Goal: Task Accomplishment & Management: Use online tool/utility

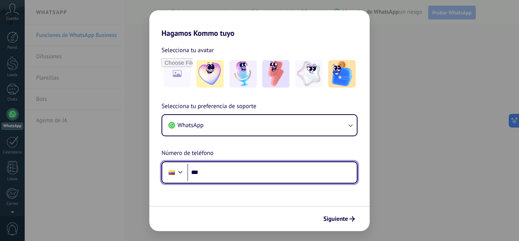
click at [261, 180] on input "***" at bounding box center [271, 171] width 169 height 17
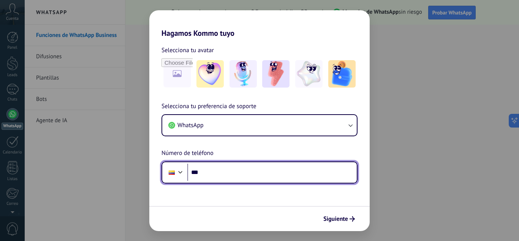
click at [223, 172] on input "***" at bounding box center [271, 171] width 169 height 17
type input "**********"
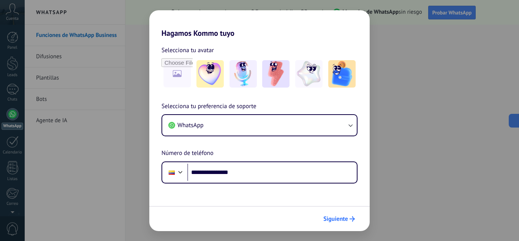
click at [348, 223] on button "Siguiente" at bounding box center [339, 218] width 38 height 13
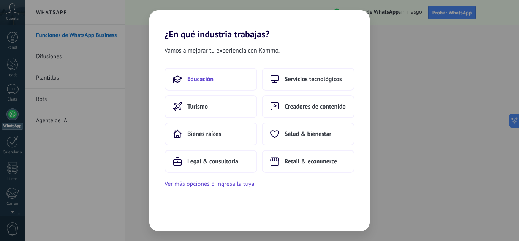
click at [191, 71] on button "Educación" at bounding box center [211, 79] width 93 height 23
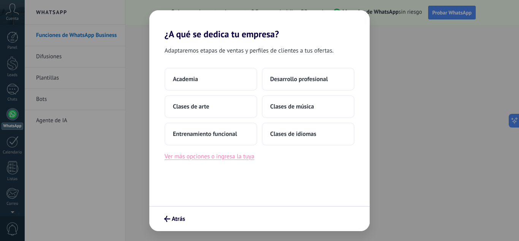
click at [227, 159] on button "Ver más opciones o ingresa la tuya" at bounding box center [210, 156] width 90 height 10
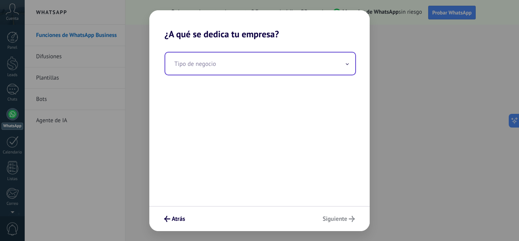
click at [252, 65] on input "text" at bounding box center [260, 63] width 190 height 22
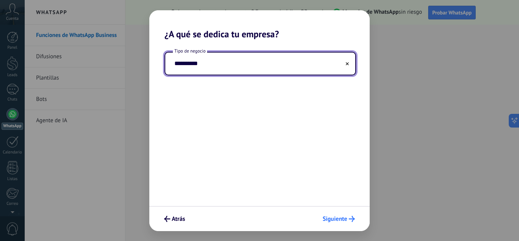
type input "**********"
click at [328, 212] on button "Siguiente" at bounding box center [338, 218] width 39 height 13
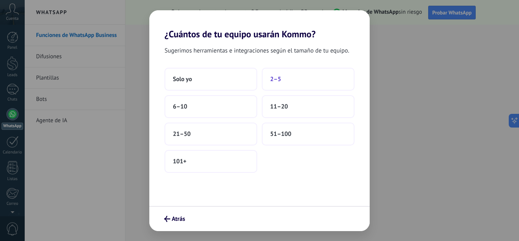
click at [304, 71] on button "2–5" at bounding box center [308, 79] width 93 height 23
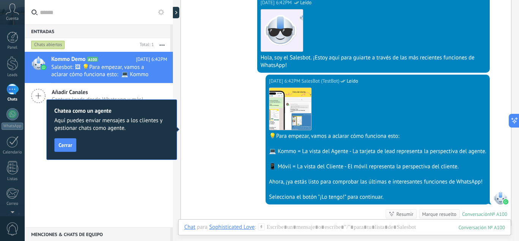
scroll to position [153, 0]
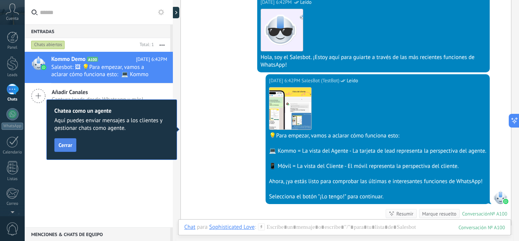
click at [66, 147] on span "Cerrar" at bounding box center [66, 144] width 14 height 5
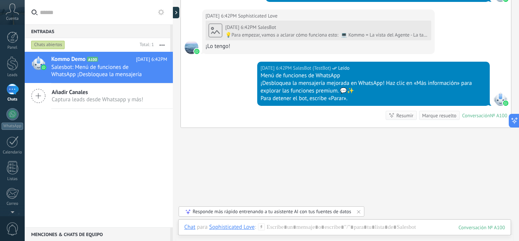
scroll to position [374, 0]
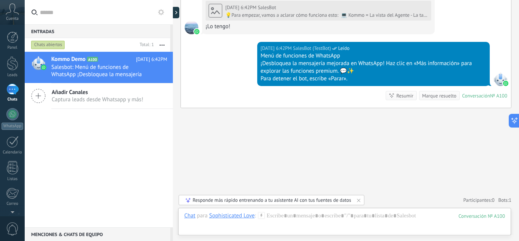
click at [91, 87] on div "Añadir Canales Captura leads desde Whatsapp y más!" at bounding box center [99, 95] width 148 height 25
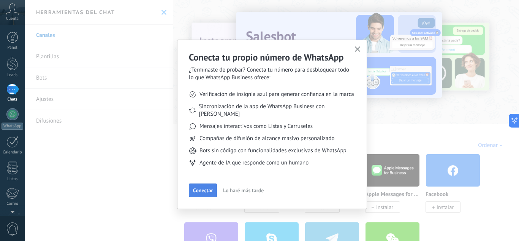
click at [204, 187] on span "Conectar" at bounding box center [203, 189] width 20 height 5
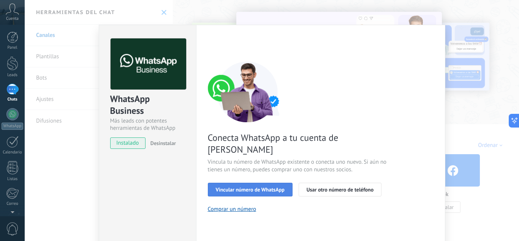
click at [276, 187] on span "Vincular número de WhatsApp" at bounding box center [250, 189] width 69 height 5
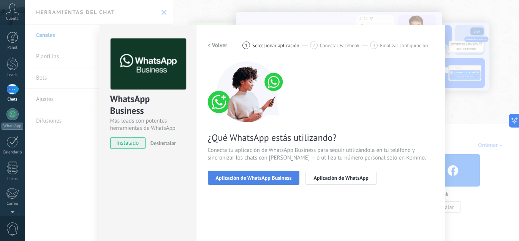
click at [276, 175] on span "Aplicación de WhatsApp Business" at bounding box center [254, 177] width 76 height 5
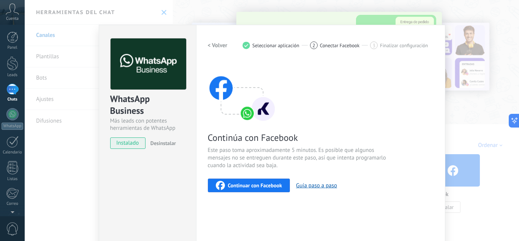
click at [268, 188] on span "Continuar con Facebook" at bounding box center [255, 184] width 54 height 5
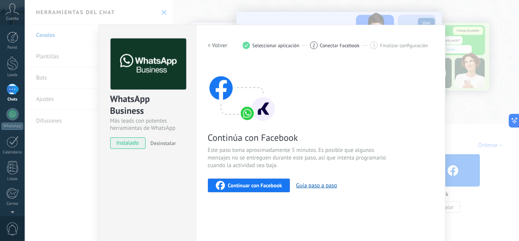
click at [122, 141] on span "instalado" at bounding box center [128, 142] width 35 height 11
click at [342, 4] on div "WhatsApp Business Más leads con potentes herramientas de WhatsApp instalado Des…" at bounding box center [272, 120] width 494 height 241
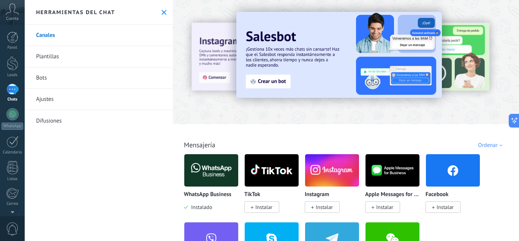
click at [218, 172] on img at bounding box center [211, 170] width 54 height 37
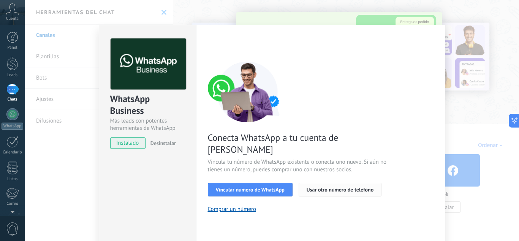
click at [353, 170] on div "Conecta WhatsApp a tu cuenta de Kommo Vincula tu número de WhatsApp existente o…" at bounding box center [321, 136] width 226 height 151
click at [353, 182] on div "Vincular número de WhatsApp Usar otro número de teléfono" at bounding box center [321, 189] width 226 height 14
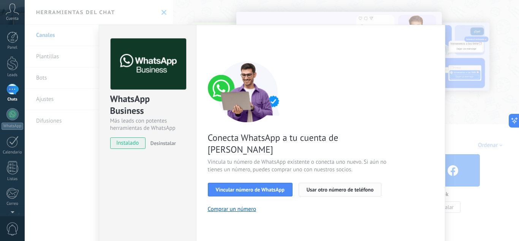
click at [350, 182] on button "Usar otro número de teléfono" at bounding box center [340, 189] width 83 height 14
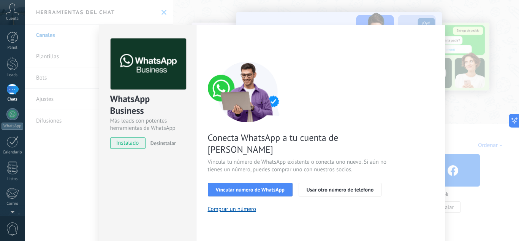
click at [215, 6] on div "WhatsApp Business Más leads con potentes herramientas de WhatsApp instalado Des…" at bounding box center [272, 120] width 494 height 241
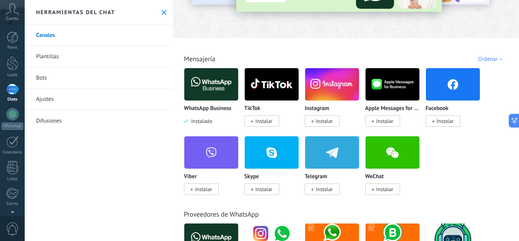
scroll to position [85, 0]
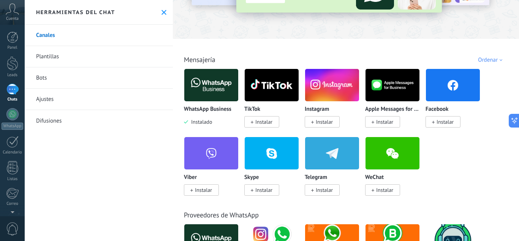
click at [224, 90] on img at bounding box center [211, 85] width 54 height 37
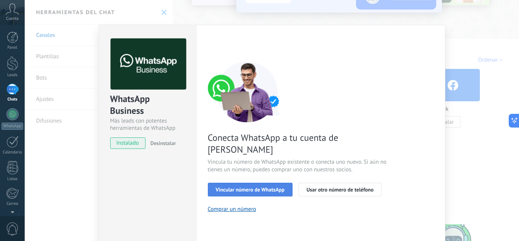
scroll to position [2, 0]
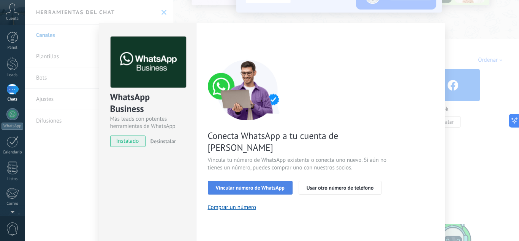
click at [267, 181] on button "Vincular número de WhatsApp" at bounding box center [250, 188] width 85 height 14
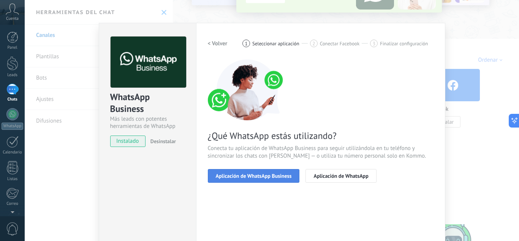
click at [269, 180] on button "Aplicación de WhatsApp Business" at bounding box center [254, 176] width 92 height 14
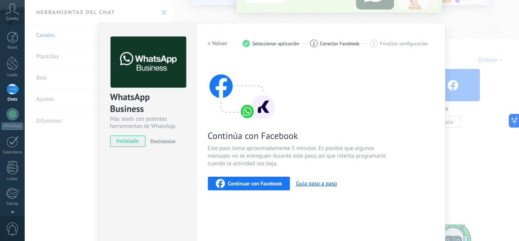
click at [269, 181] on span "Continuar con Facebook" at bounding box center [255, 183] width 54 height 5
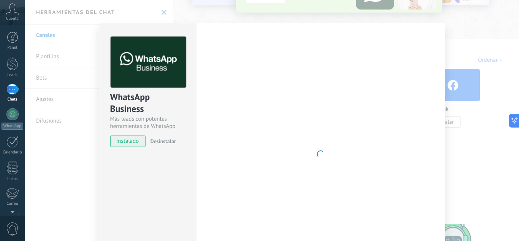
click at [451, 49] on div "WhatsApp Business Más leads con potentes herramientas de WhatsApp instalado Des…" at bounding box center [272, 120] width 494 height 241
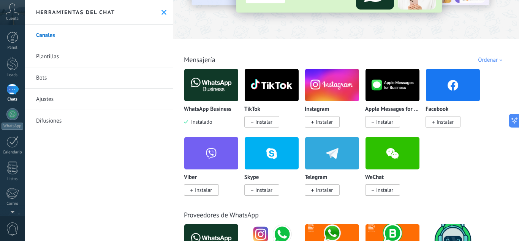
click at [212, 79] on img at bounding box center [211, 85] width 54 height 37
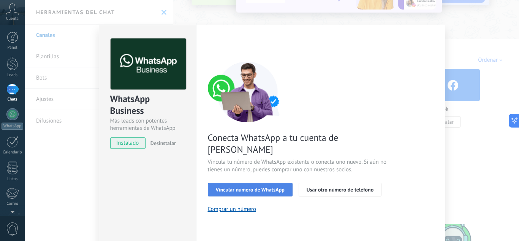
click at [277, 187] on span "Vincular número de WhatsApp" at bounding box center [250, 189] width 69 height 5
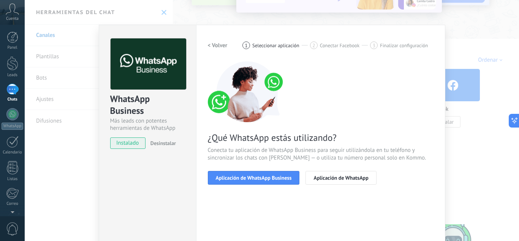
click at [277, 179] on span "Aplicación de WhatsApp Business" at bounding box center [254, 177] width 76 height 5
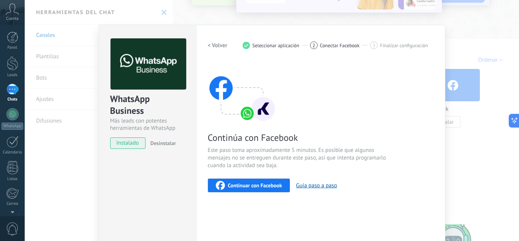
click at [277, 179] on button "Continuar con Facebook" at bounding box center [249, 185] width 82 height 14
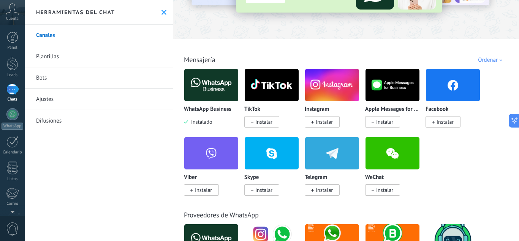
scroll to position [374, 0]
click at [220, 87] on img at bounding box center [211, 85] width 54 height 37
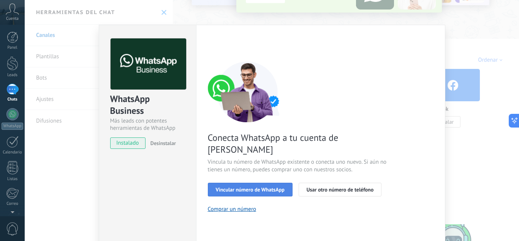
click at [264, 187] on span "Vincular número de WhatsApp" at bounding box center [250, 189] width 69 height 5
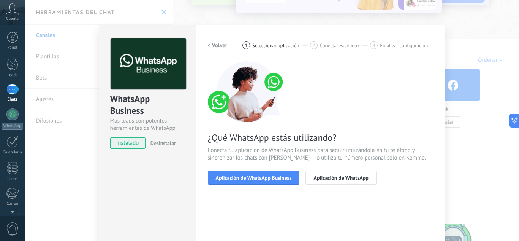
click at [264, 176] on span "Aplicación de WhatsApp Business" at bounding box center [254, 177] width 76 height 5
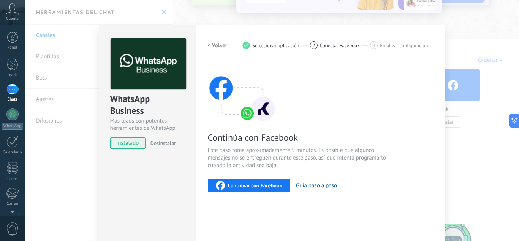
click at [264, 182] on span "Continuar con Facebook" at bounding box center [255, 184] width 54 height 5
click at [250, 184] on span "Continuar con Facebook" at bounding box center [255, 184] width 54 height 5
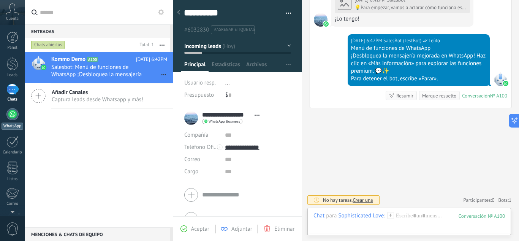
click at [19, 117] on link "WhatsApp" at bounding box center [12, 119] width 25 height 22
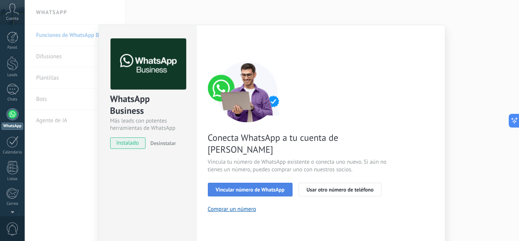
click at [236, 187] on span "Vincular número de WhatsApp" at bounding box center [250, 189] width 69 height 5
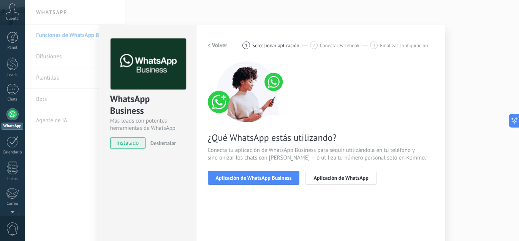
click at [236, 175] on span "Aplicación de WhatsApp Business" at bounding box center [254, 177] width 76 height 5
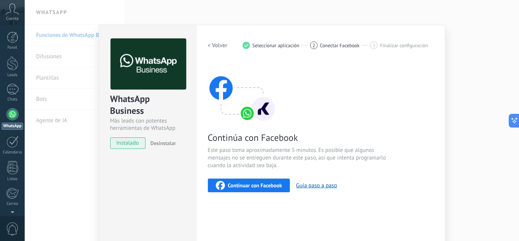
click at [257, 183] on span "Continuar con Facebook" at bounding box center [255, 184] width 54 height 5
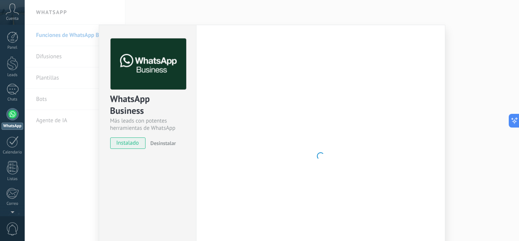
click at [287, 81] on div at bounding box center [321, 155] width 226 height 235
drag, startPoint x: 105, startPoint y: 110, endPoint x: 69, endPoint y: 98, distance: 37.3
click at [69, 98] on div "WhatsApp Business Más leads con potentes herramientas de WhatsApp instalado Des…" at bounding box center [272, 120] width 494 height 241
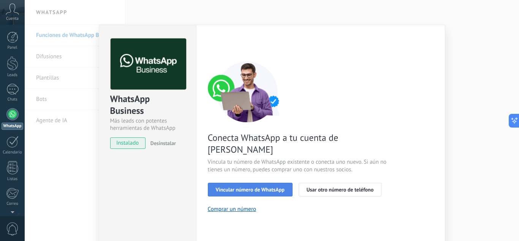
click at [248, 182] on button "Vincular número de WhatsApp" at bounding box center [250, 189] width 85 height 14
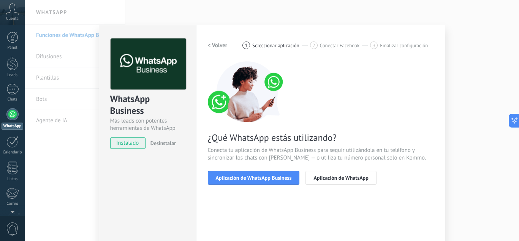
click at [248, 174] on button "Aplicación de WhatsApp Business" at bounding box center [254, 178] width 92 height 14
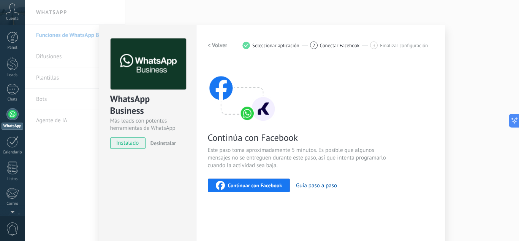
click at [250, 184] on span "Continuar con Facebook" at bounding box center [255, 184] width 54 height 5
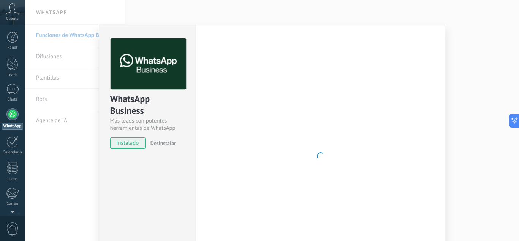
click at [462, 22] on div "WhatsApp Business Más leads con potentes herramientas de WhatsApp instalado Des…" at bounding box center [272, 120] width 494 height 241
